Goal: Task Accomplishment & Management: Manage account settings

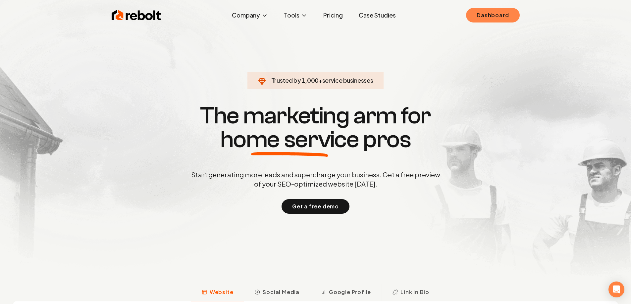
click at [496, 11] on link "Dashboard" at bounding box center [492, 15] width 53 height 15
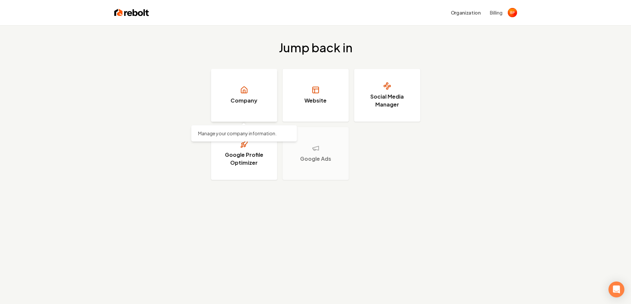
click at [264, 92] on link "Company" at bounding box center [244, 95] width 66 height 53
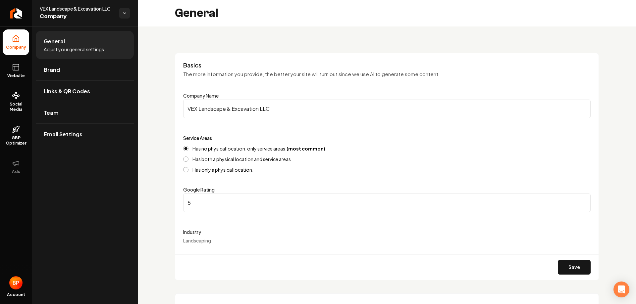
click at [82, 296] on div "General Adjust your general settings. Brand Links & QR Codes Team Email Settings" at bounding box center [85, 165] width 106 height 278
click at [395, 193] on div "Google Rating 5" at bounding box center [386, 199] width 407 height 26
click at [74, 296] on div "General Adjust your general settings. Brand Links & QR Codes Team Email Settings" at bounding box center [85, 165] width 106 height 278
click at [462, 224] on form "Company Name VEX Landscape & Excavation LLC Service Areas Has no physical locat…" at bounding box center [386, 186] width 407 height 188
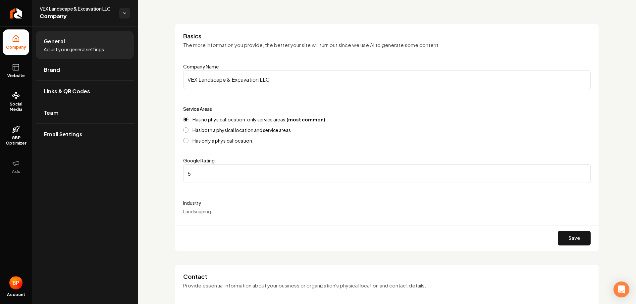
scroll to position [66, 0]
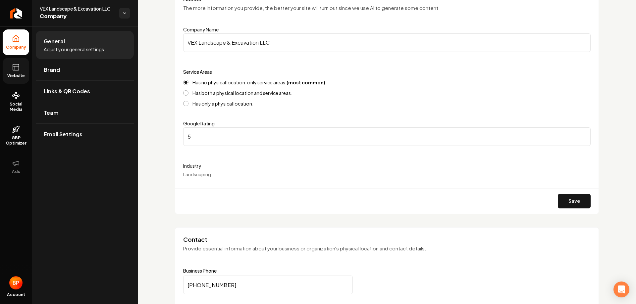
click at [15, 75] on span "Website" at bounding box center [16, 75] width 23 height 5
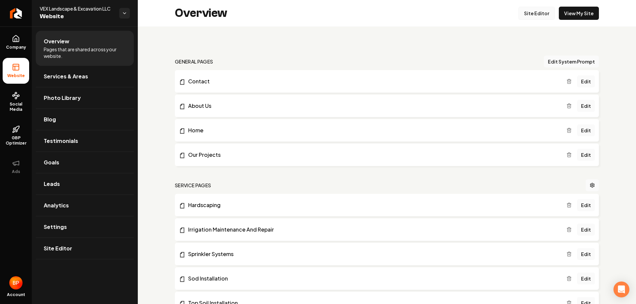
click at [527, 14] on link "Site Editor" at bounding box center [536, 13] width 36 height 13
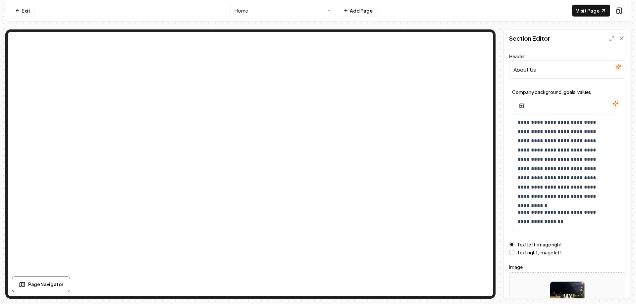
scroll to position [40, 0]
click at [605, 196] on p "**********" at bounding box center [562, 140] width 89 height 121
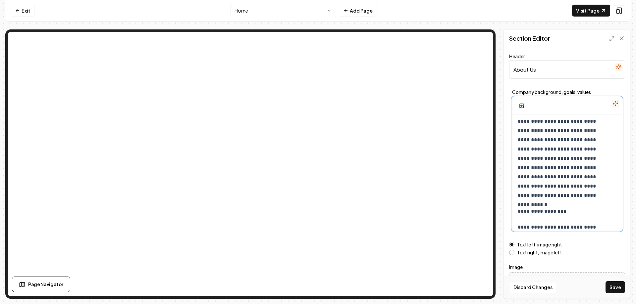
scroll to position [56, 0]
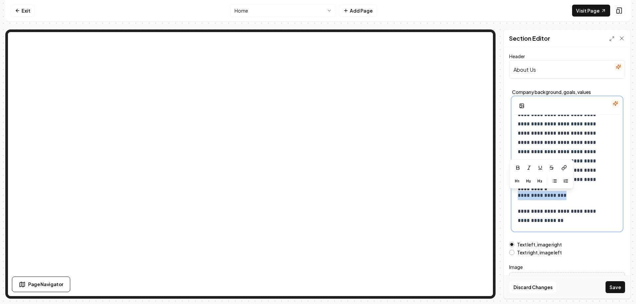
drag, startPoint x: 578, startPoint y: 196, endPoint x: 513, endPoint y: 197, distance: 64.3
click at [513, 197] on div "**********" at bounding box center [566, 145] width 109 height 172
copy p "**********"
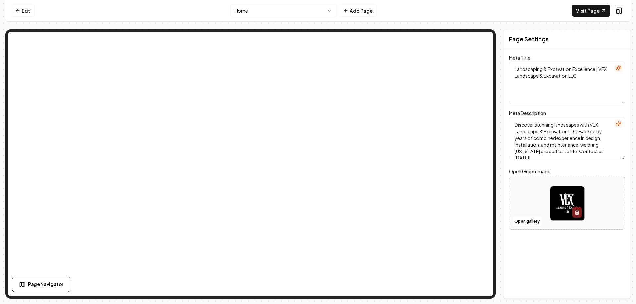
scroll to position [0, 0]
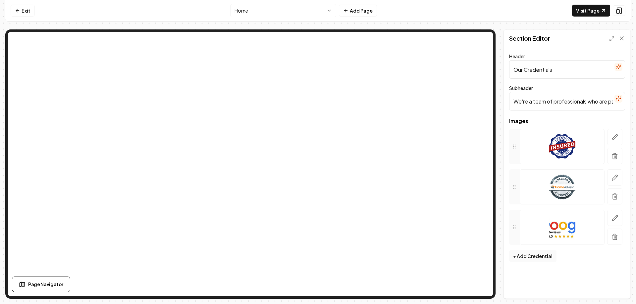
click at [608, 103] on input "We're a team of professionals who are passionate about what we do." at bounding box center [567, 101] width 116 height 19
drag, startPoint x: 610, startPoint y: 103, endPoint x: 605, endPoint y: 105, distance: 5.4
click at [631, 104] on html "Computer Required This feature is only available on a computer. Please switch t…" at bounding box center [318, 152] width 636 height 304
click at [613, 101] on input "We're a team of professionals who are passionate about what we do." at bounding box center [567, 101] width 116 height 19
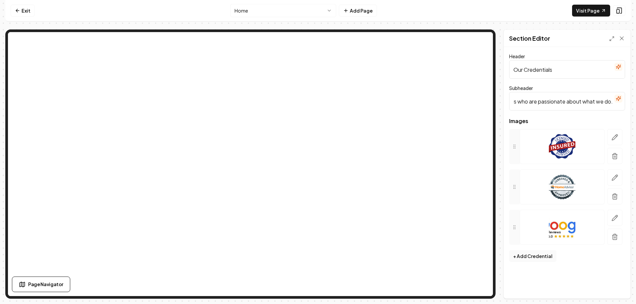
click at [605, 304] on button "Save" at bounding box center [615, 310] width 20 height 12
paste input "Licensed & Insured"
click at [565, 102] on input "We're a team of professionals who are passionate about what we do.Licensed & In…" at bounding box center [567, 101] width 116 height 19
type input "We're a team of professionals who are passionate about what we do. Licensed & I…"
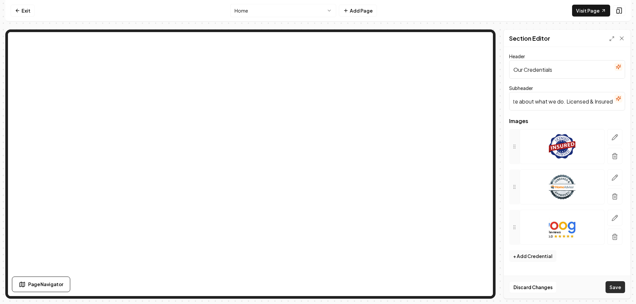
click at [620, 288] on button "Save" at bounding box center [615, 287] width 20 height 12
click at [622, 37] on icon at bounding box center [621, 38] width 7 height 7
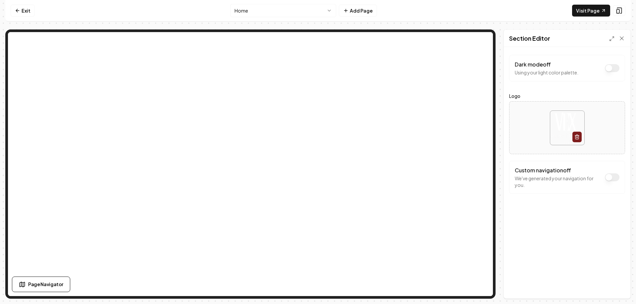
click at [611, 71] on button "Dark mode off" at bounding box center [612, 68] width 15 height 8
click at [612, 71] on button "Dark mode on" at bounding box center [612, 68] width 15 height 8
click at [614, 68] on button "Dark mode off" at bounding box center [612, 68] width 15 height 8
click at [620, 292] on div "Discard Changes Save" at bounding box center [567, 287] width 127 height 23
click at [619, 291] on button "Save" at bounding box center [615, 287] width 20 height 12
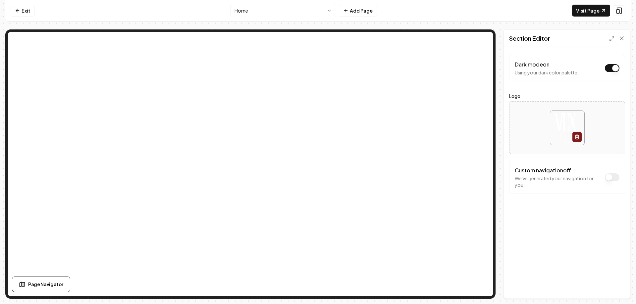
click at [604, 69] on div "Dark mode on Using your dark color palette." at bounding box center [567, 68] width 105 height 15
click at [534, 73] on p "Using your dark color palette." at bounding box center [547, 72] width 64 height 7
click at [541, 191] on div "Custom navigation off We've generated your navigation for you." at bounding box center [567, 177] width 116 height 33
click at [282, 11] on html "Computer Required This feature is only available on a computer. Please switch t…" at bounding box center [318, 152] width 636 height 304
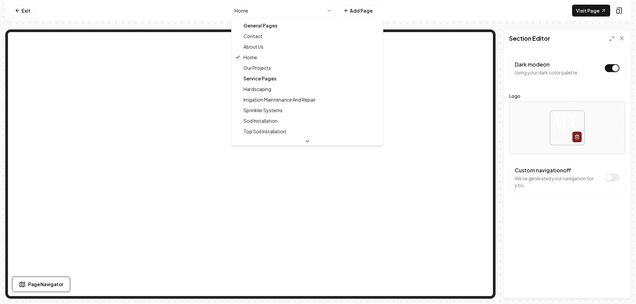
click at [272, 26] on div "General Pages" at bounding box center [307, 25] width 149 height 11
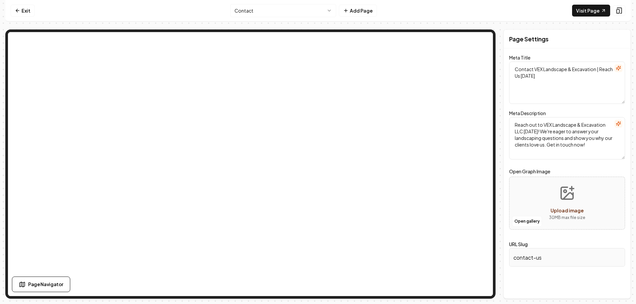
click at [316, 14] on html "Computer Required This feature is only available on a computer. Please switch t…" at bounding box center [318, 152] width 636 height 304
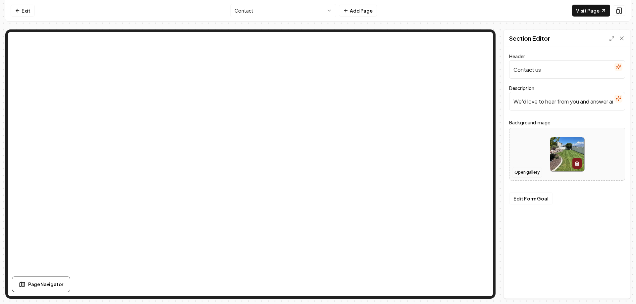
click at [529, 173] on button "Open gallery" at bounding box center [527, 172] width 30 height 11
click at [529, 170] on button "Open gallery" at bounding box center [527, 172] width 30 height 11
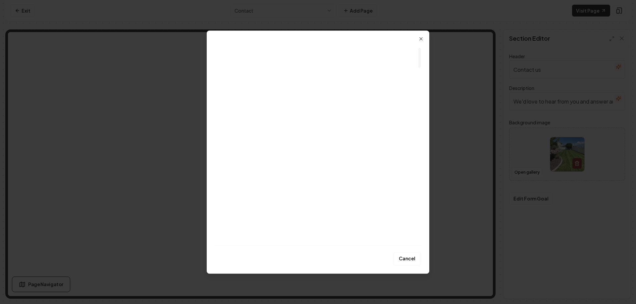
scroll to position [232, 0]
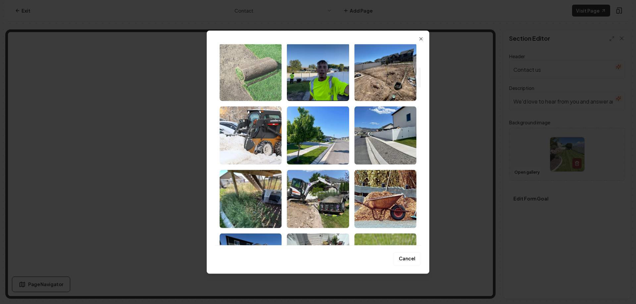
click at [245, 69] on img "Select image image_6893ee8f5c7cd75eb8718cd1.webp" at bounding box center [251, 72] width 62 height 58
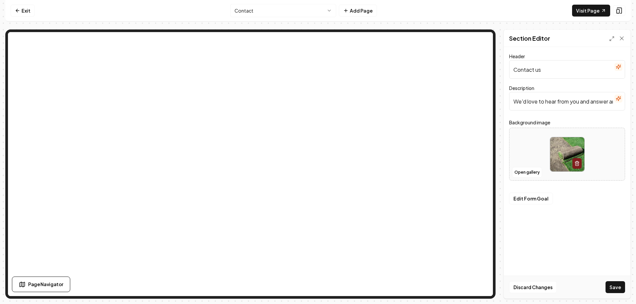
click at [611, 280] on div "Discard Changes Save" at bounding box center [567, 287] width 127 height 23
click at [614, 282] on button "Save" at bounding box center [615, 287] width 20 height 12
click at [288, 8] on html "Computer Required This feature is only available on a computer. Please switch t…" at bounding box center [318, 152] width 636 height 304
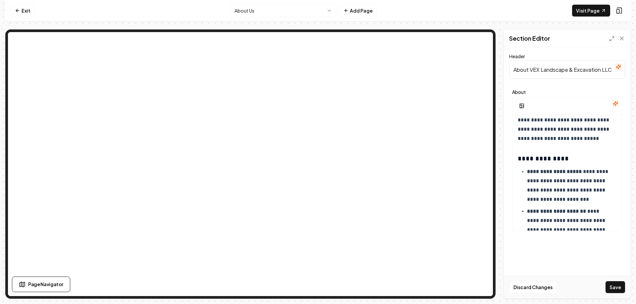
scroll to position [99, 0]
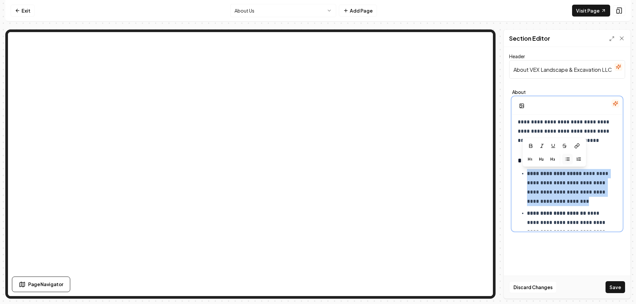
drag, startPoint x: 525, startPoint y: 176, endPoint x: 590, endPoint y: 203, distance: 70.1
copy p "**********"
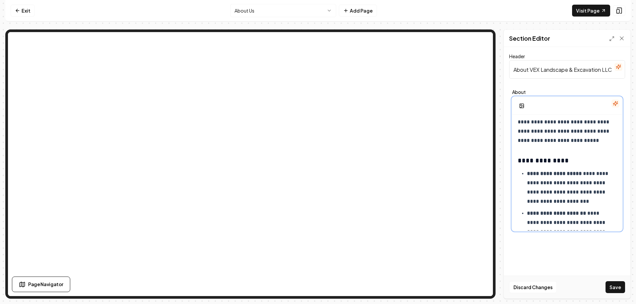
click at [588, 162] on h3 "**********" at bounding box center [565, 160] width 94 height 9
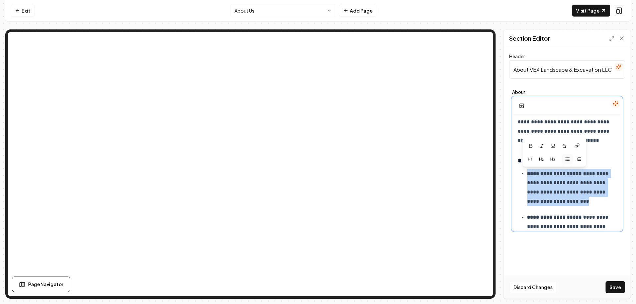
drag, startPoint x: 583, startPoint y: 203, endPoint x: 527, endPoint y: 175, distance: 62.9
click at [527, 175] on p "**********" at bounding box center [569, 187] width 84 height 37
click at [584, 175] on p "**********" at bounding box center [569, 187] width 84 height 37
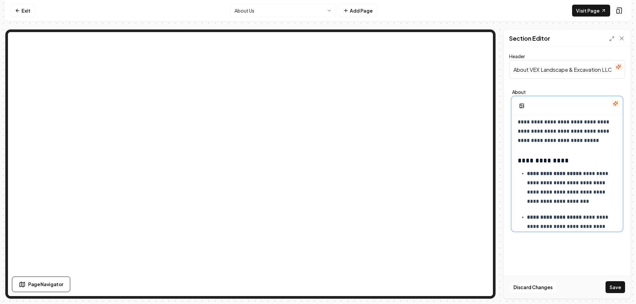
click at [582, 174] on strong "**********" at bounding box center [554, 173] width 55 height 5
click at [586, 194] on p "**********" at bounding box center [569, 187] width 84 height 37
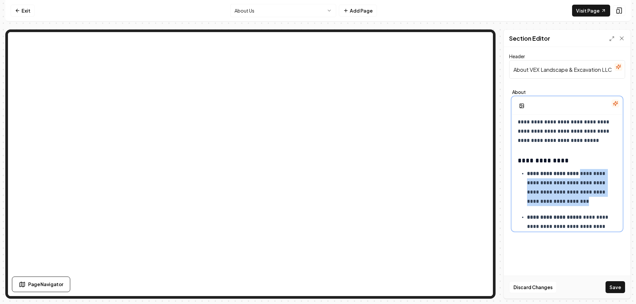
drag, startPoint x: 587, startPoint y: 208, endPoint x: 580, endPoint y: 172, distance: 37.1
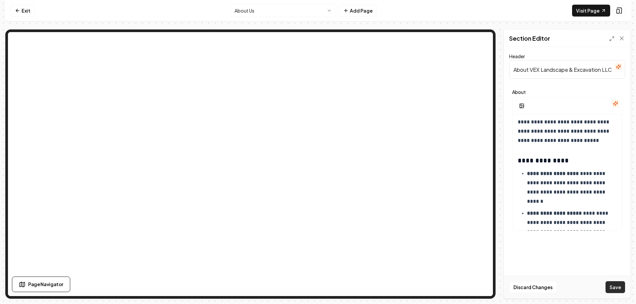
click at [618, 281] on button "Save" at bounding box center [615, 287] width 20 height 12
drag, startPoint x: 618, startPoint y: 281, endPoint x: 618, endPoint y: 270, distance: 11.6
click at [618, 280] on div "Discard Changes Save" at bounding box center [567, 287] width 127 height 23
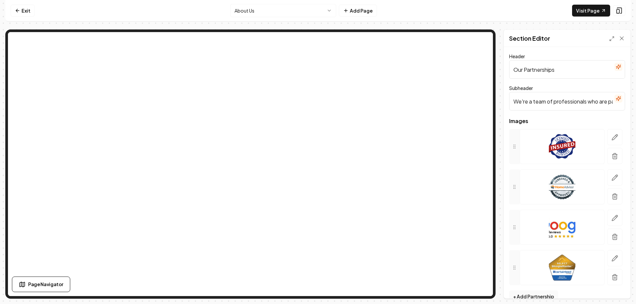
drag, startPoint x: 560, startPoint y: 68, endPoint x: 505, endPoint y: 66, distance: 54.7
click at [505, 66] on div "Header Our Partnerships Subheader We're a team of professionals who are passion…" at bounding box center [567, 173] width 127 height 252
type input "Our Badges Of Honor"
click at [621, 288] on button "Save" at bounding box center [615, 287] width 20 height 12
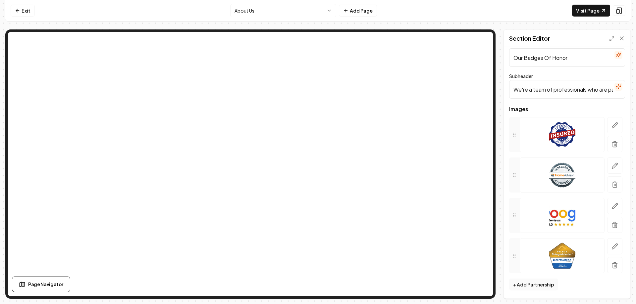
scroll to position [0, 0]
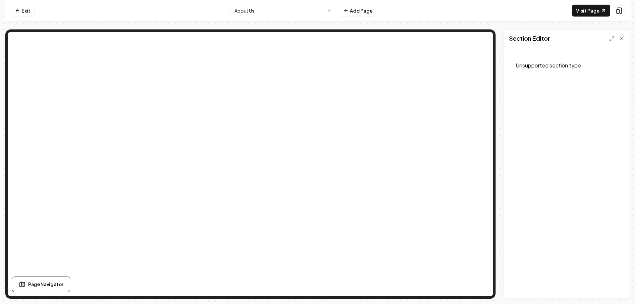
click at [625, 37] on div "Section Editor" at bounding box center [567, 38] width 127 height 17
click at [621, 39] on icon at bounding box center [621, 38] width 7 height 7
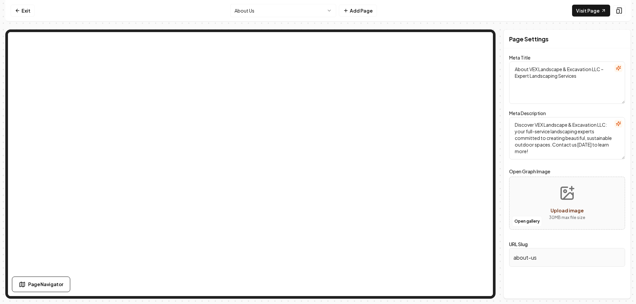
click at [286, 13] on html "Computer Required This feature is only available on a computer. Please switch t…" at bounding box center [318, 152] width 636 height 304
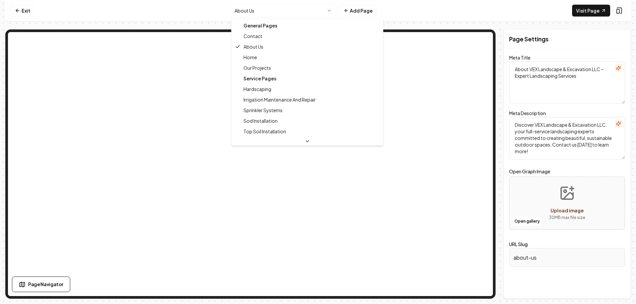
click at [260, 26] on div "General Pages" at bounding box center [307, 25] width 149 height 11
type textarea "Contact VEX Landscape & Excavation | Reach Us [DATE]"
type textarea "Reach out to VEX Landscape & Excavation LLC [DATE]! We're eager to answer your …"
type input "contact-us"
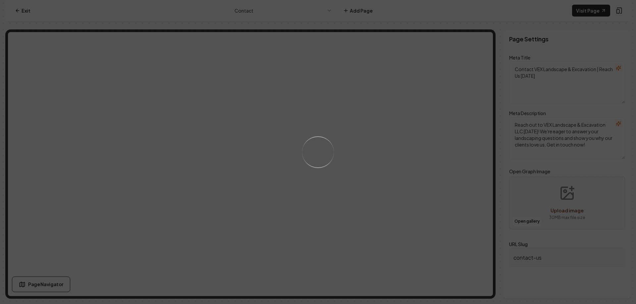
click at [289, 16] on div "Loading..." at bounding box center [318, 152] width 636 height 304
click at [290, 13] on div "Loading..." at bounding box center [318, 152] width 636 height 304
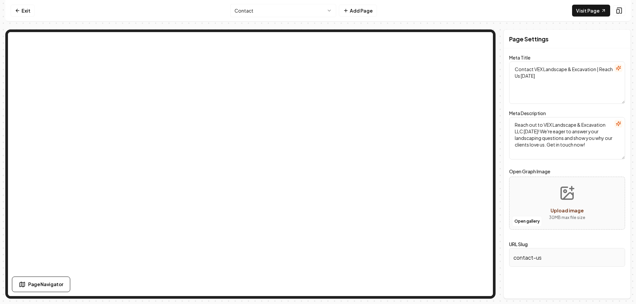
click at [275, 16] on html "Computer Required This feature is only available on a computer. Please switch t…" at bounding box center [318, 152] width 636 height 304
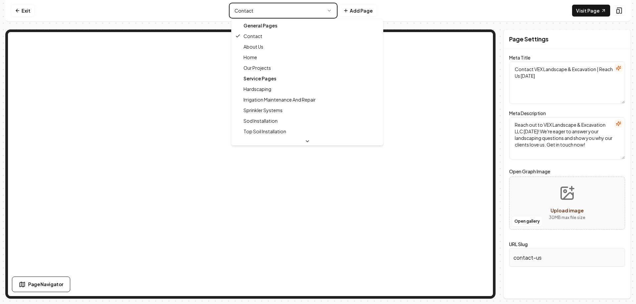
type textarea "Landscaping & Excavation Excellence | VEX Landscape & Excavation LLC"
type textarea "Discover stunning landscapes with VEX Landscape & Excavation LLC. Backed by yea…"
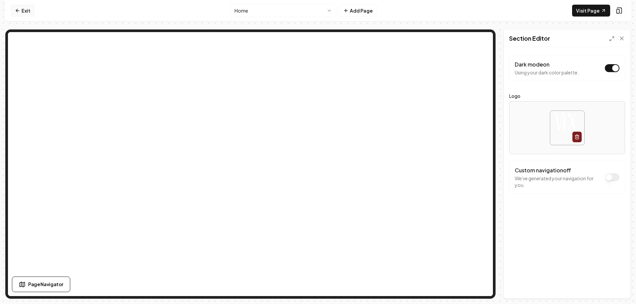
click at [26, 14] on link "Exit" at bounding box center [23, 11] width 24 height 12
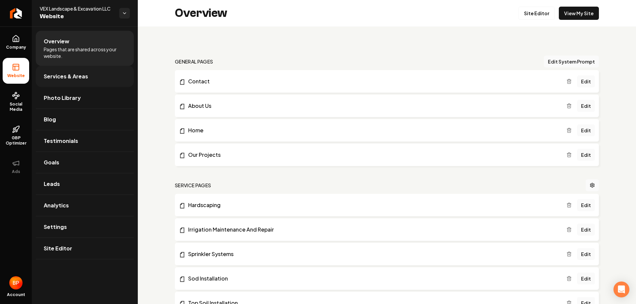
click at [94, 76] on link "Services & Areas" at bounding box center [85, 76] width 98 height 21
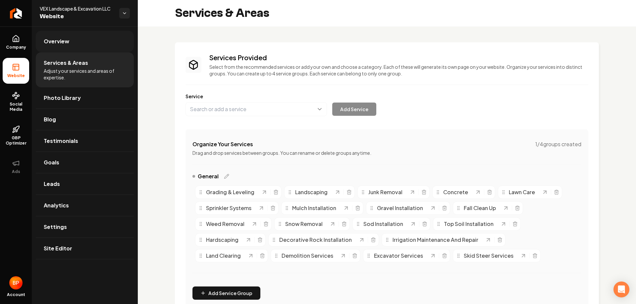
click at [104, 51] on link "Overview" at bounding box center [85, 41] width 98 height 21
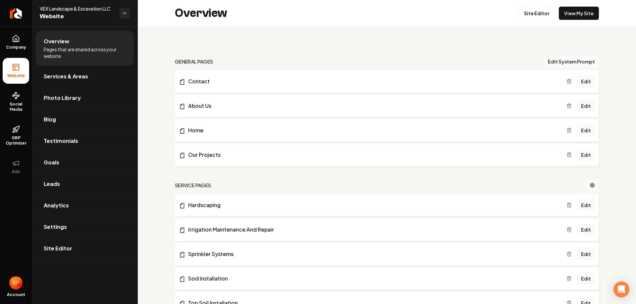
click at [579, 154] on link "Edit" at bounding box center [586, 155] width 18 height 12
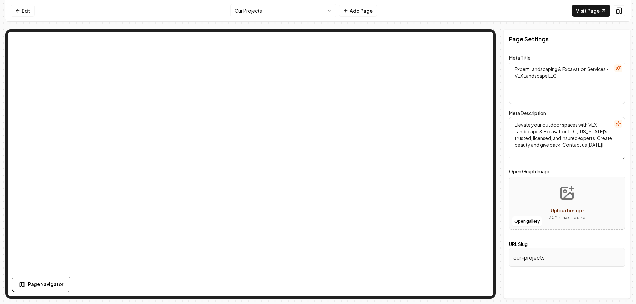
click at [290, 7] on html "Computer Required This feature is only available on a computer. Please switch t…" at bounding box center [318, 152] width 636 height 304
click at [272, 9] on html "Computer Required This feature is only available on a computer. Please switch t…" at bounding box center [318, 152] width 636 height 304
click at [281, 9] on html "Computer Required This feature is only available on a computer. Please switch t…" at bounding box center [318, 152] width 636 height 304
click at [31, 14] on link "Exit" at bounding box center [23, 11] width 24 height 12
